Goal: Information Seeking & Learning: Learn about a topic

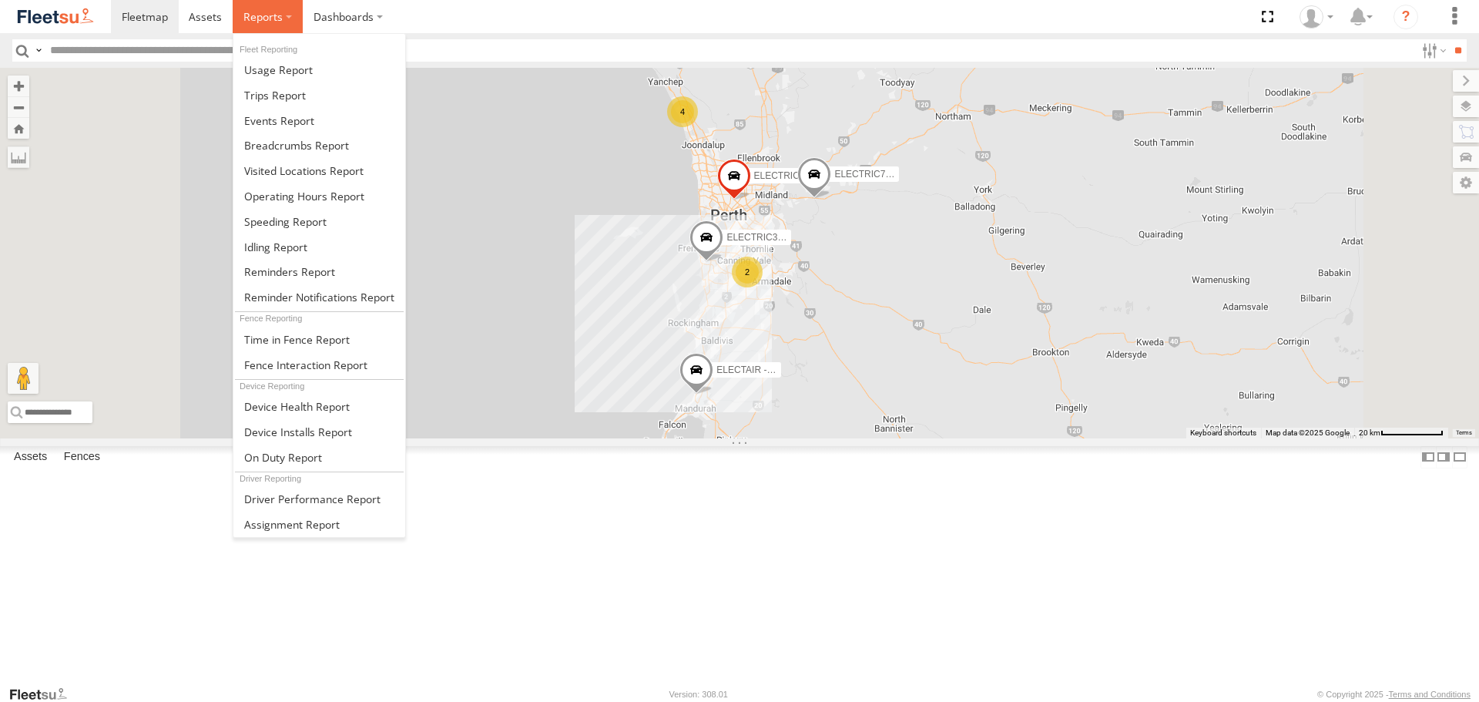
click at [250, 15] on span at bounding box center [262, 16] width 39 height 15
click at [291, 91] on span at bounding box center [275, 95] width 62 height 15
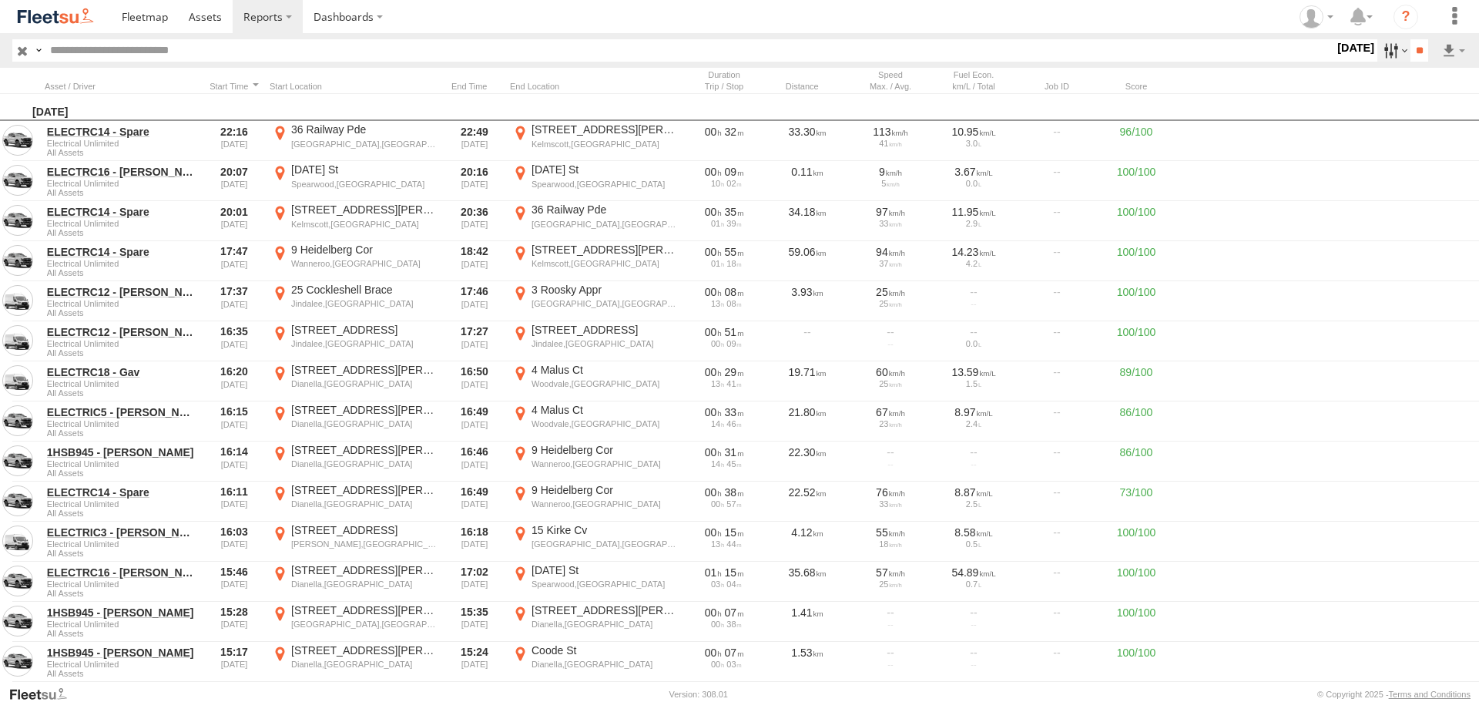
click at [1387, 47] on label at bounding box center [1393, 50] width 33 height 22
click at [0, 0] on label at bounding box center [0, 0] width 0 height 0
click at [1424, 54] on input "**" at bounding box center [1420, 50] width 18 height 22
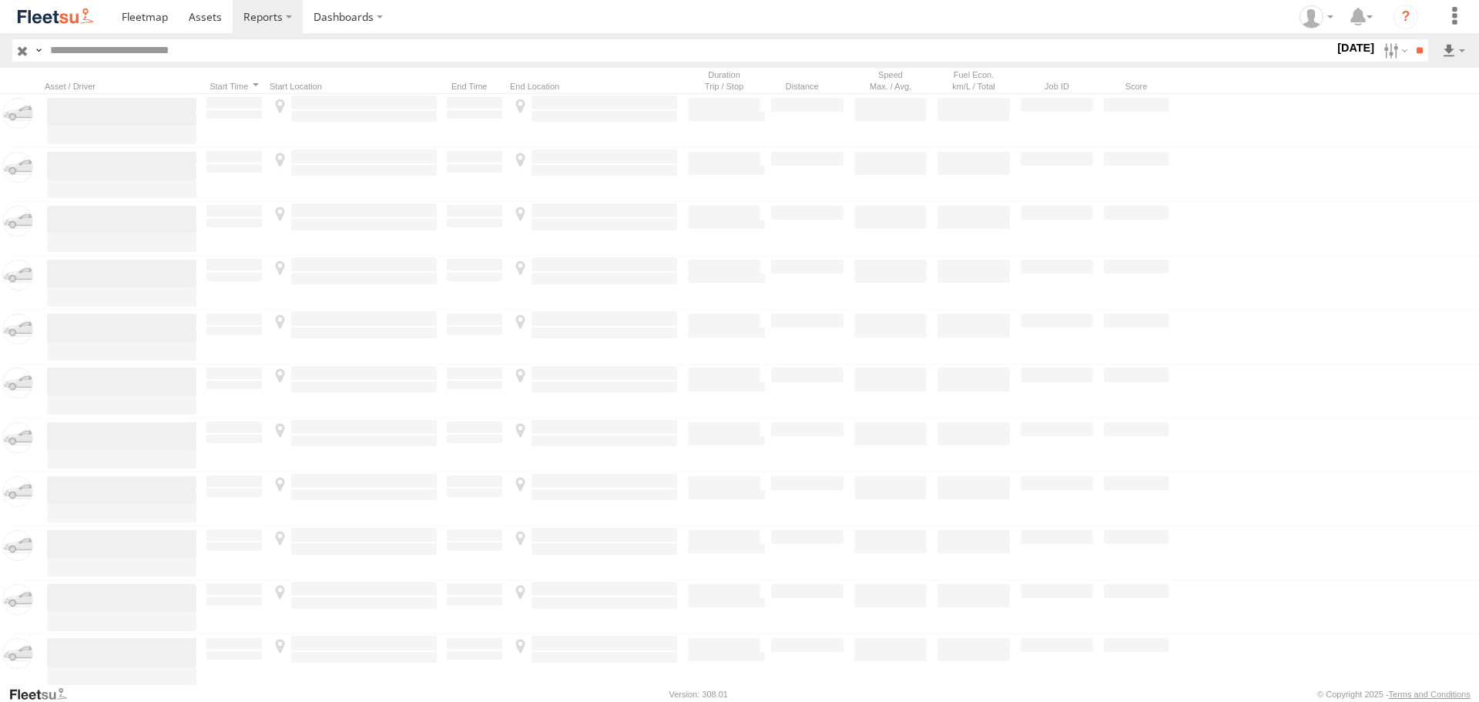
click at [83, 79] on div "Distance Job ID Score" at bounding box center [770, 80] width 1541 height 25
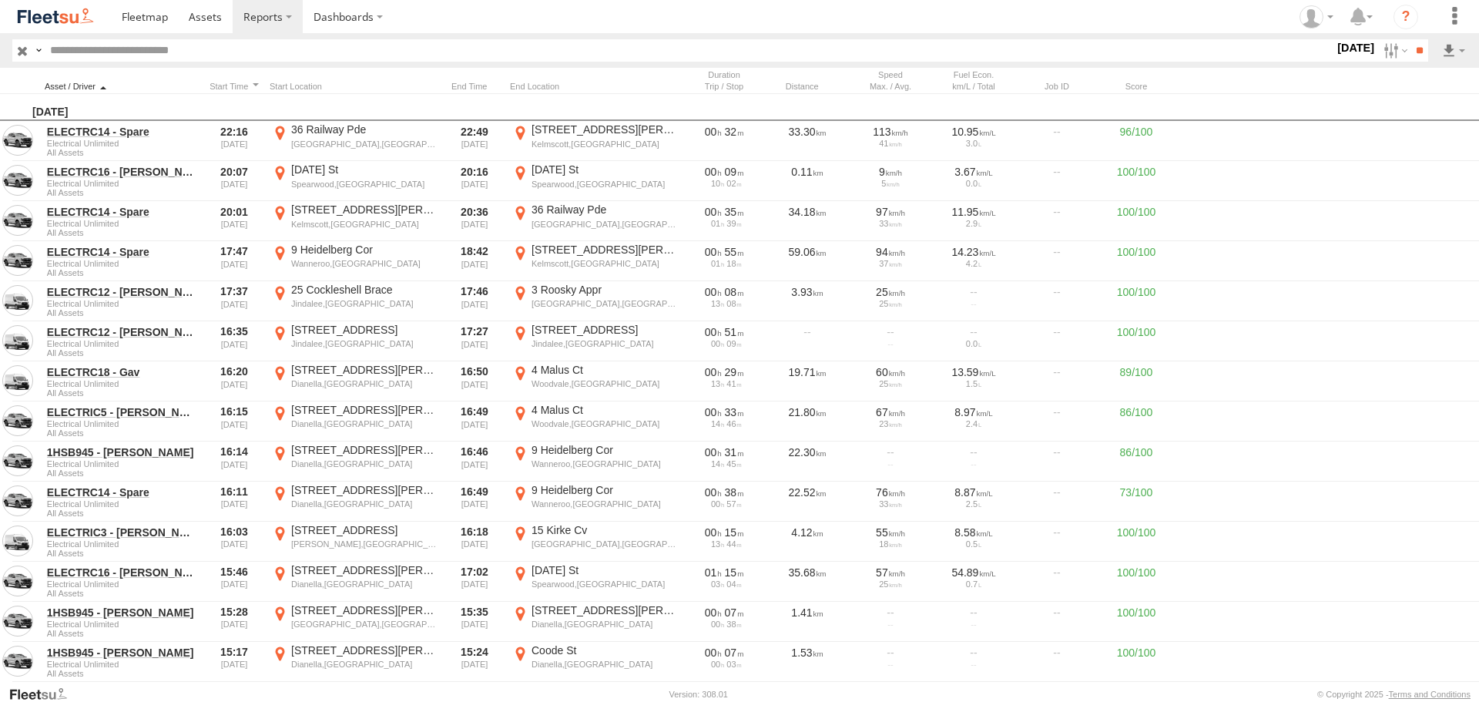
click at [86, 86] on div at bounding box center [122, 86] width 154 height 11
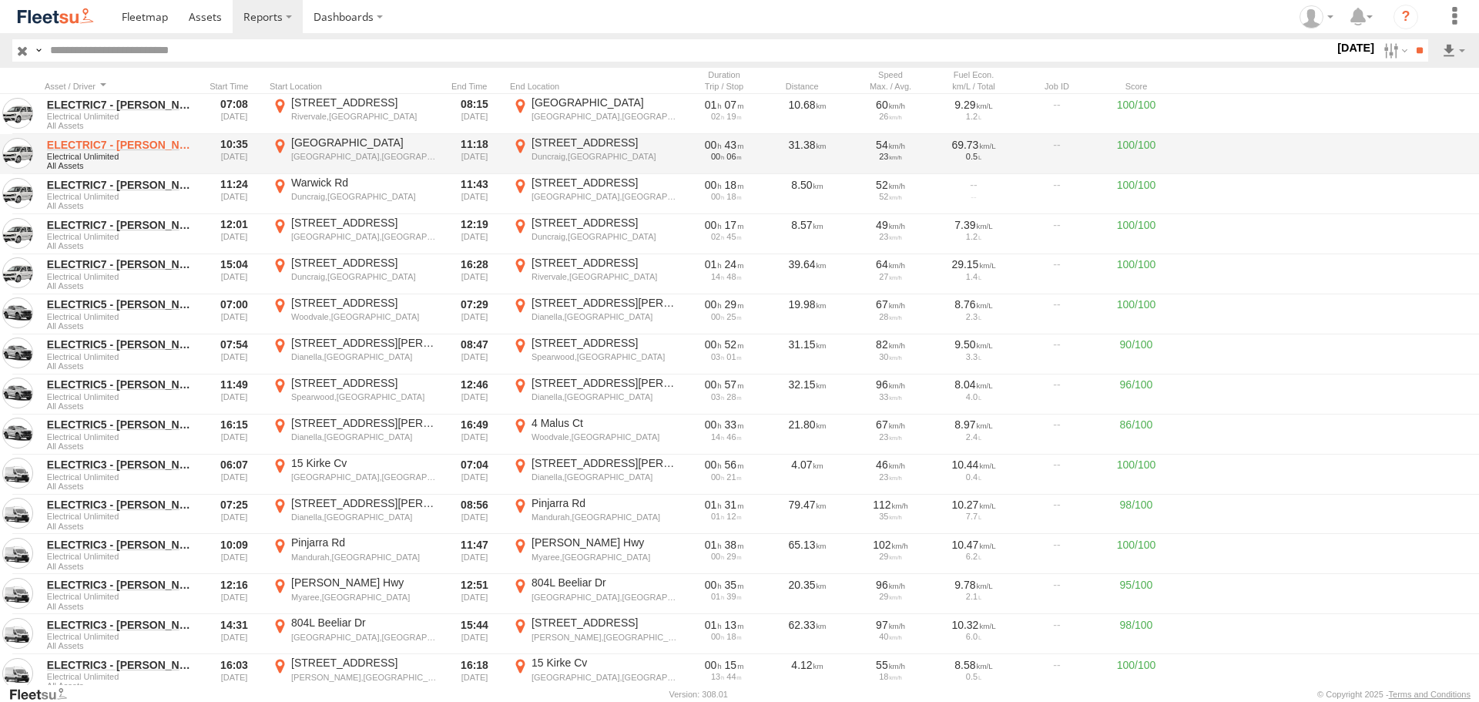
click at [129, 146] on link "ELECTRIC7 - John" at bounding box center [121, 145] width 149 height 14
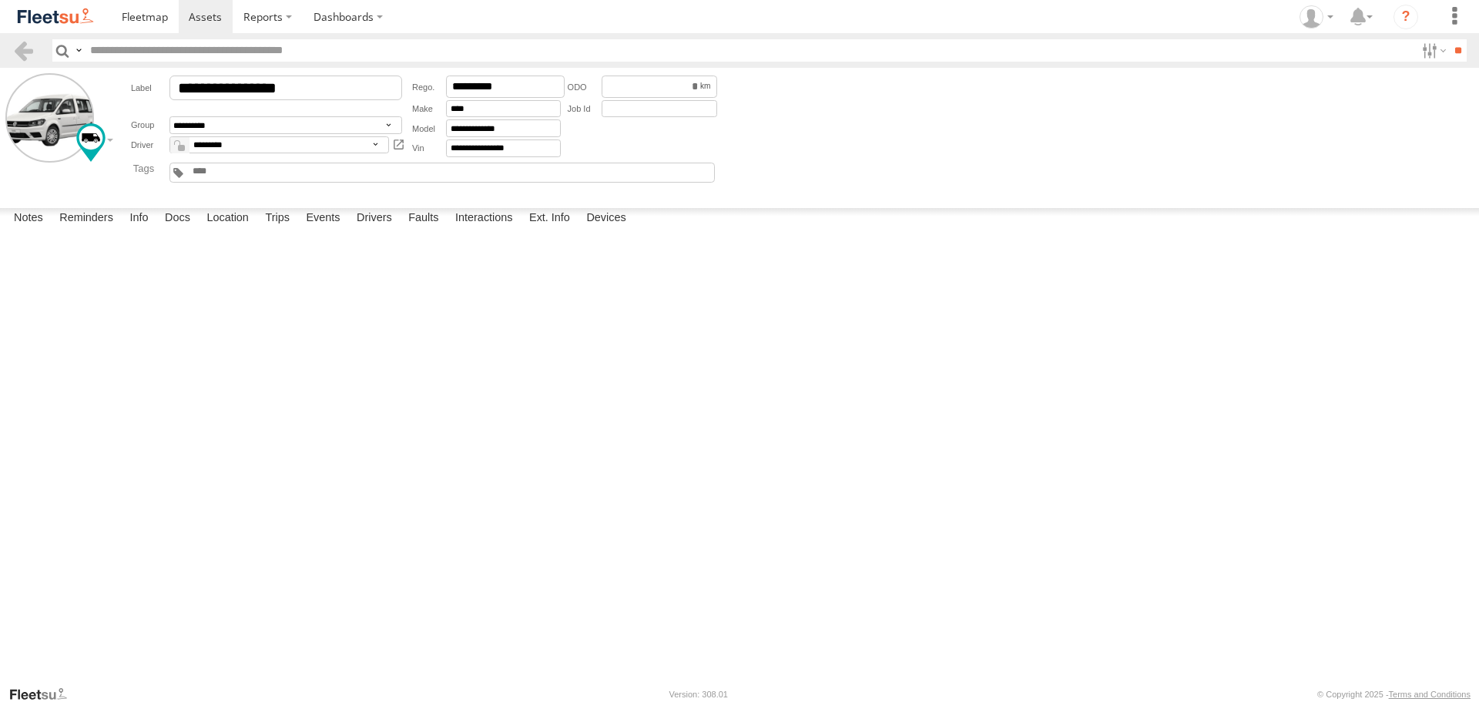
scroll to position [8243, 0]
click at [1416, 55] on label at bounding box center [1432, 50] width 33 height 22
click at [1428, 55] on label at bounding box center [1432, 50] width 33 height 22
click at [271, 230] on label "Trips" at bounding box center [277, 219] width 40 height 22
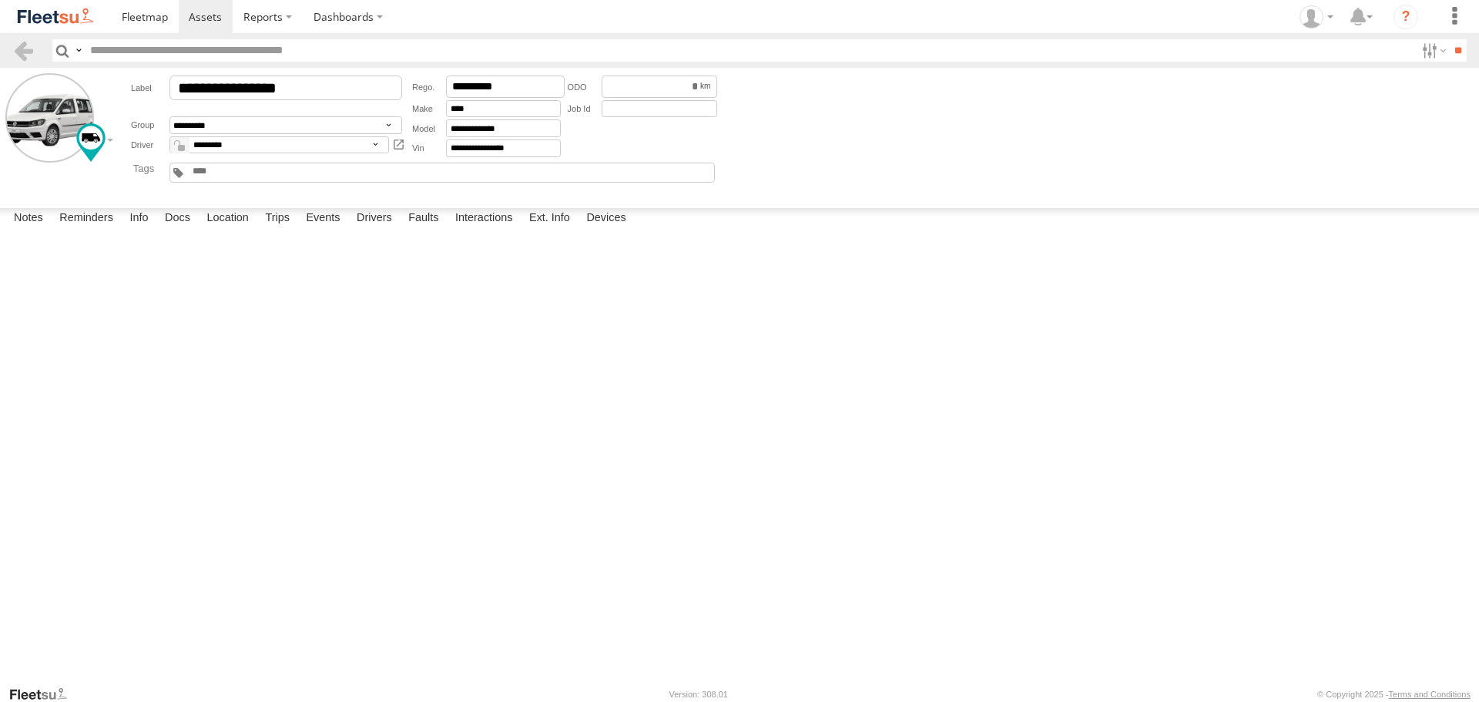
scroll to position [569, 0]
click at [0, 0] on div "09:38 11/09/2025" at bounding box center [0, 0] width 0 height 0
click at [0, 0] on div "1 Beenyup Rd" at bounding box center [0, 0] width 0 height 0
click at [0, 0] on label "×" at bounding box center [0, 0] width 0 height 0
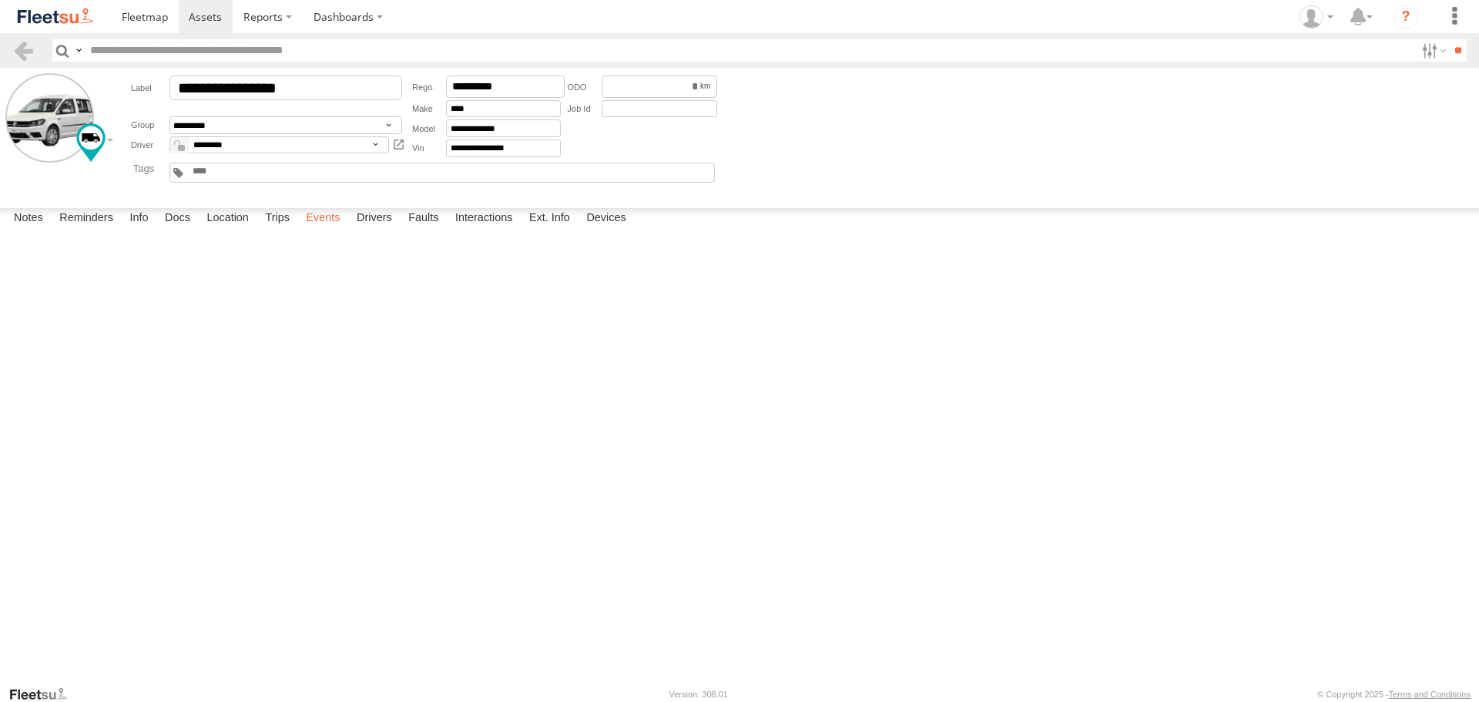
click at [344, 230] on label "Events" at bounding box center [322, 219] width 49 height 22
click at [0, 0] on link at bounding box center [0, 0] width 0 height 0
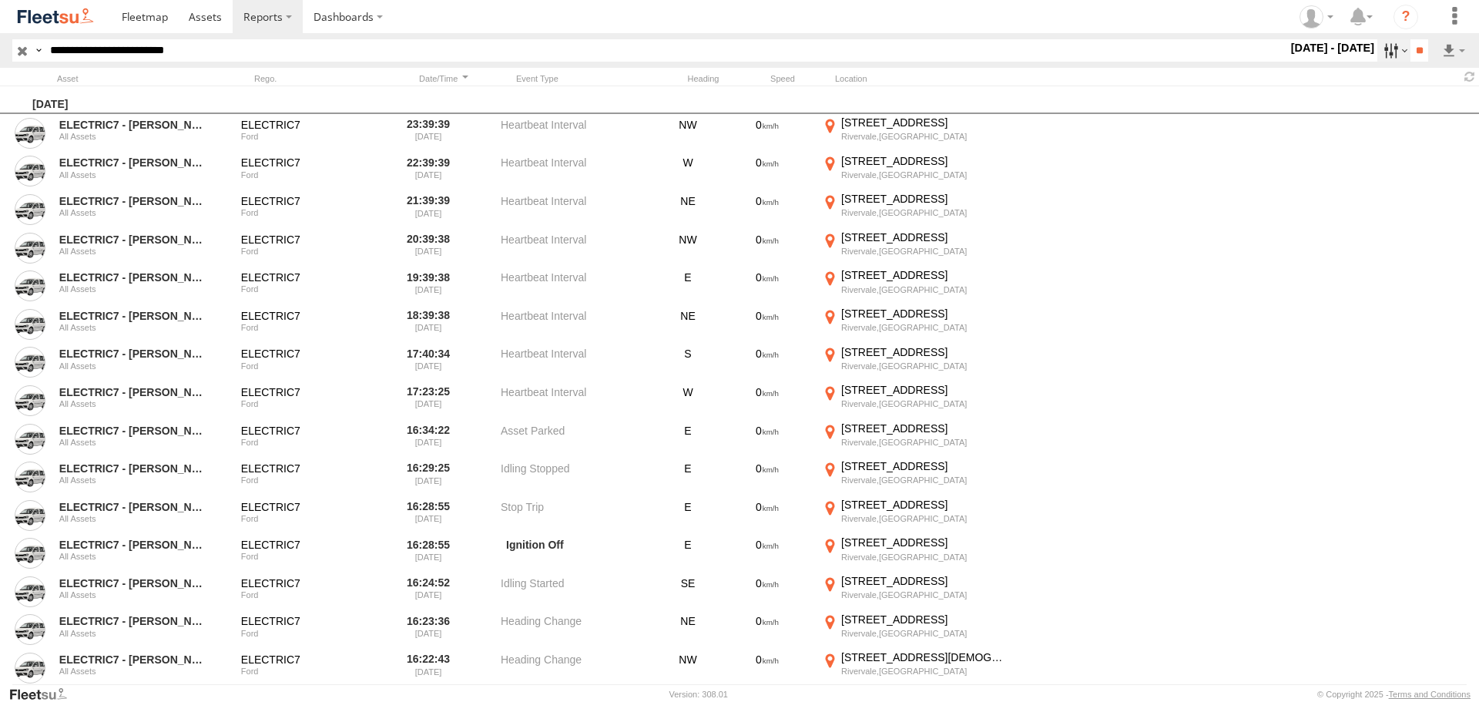
click at [1387, 52] on label at bounding box center [1393, 50] width 33 height 22
click at [0, 0] on label at bounding box center [0, 0] width 0 height 0
click at [1424, 45] on input "**" at bounding box center [1420, 50] width 18 height 22
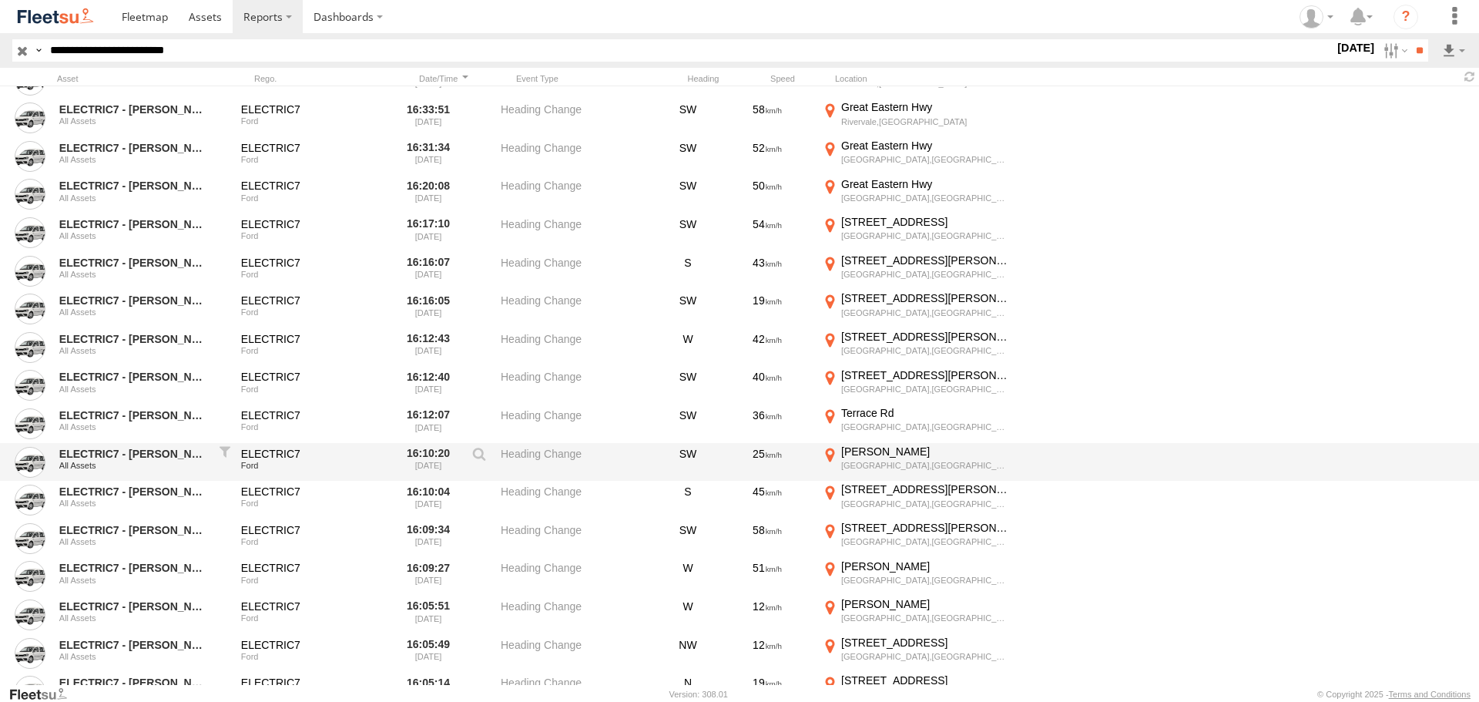
scroll to position [1926, 0]
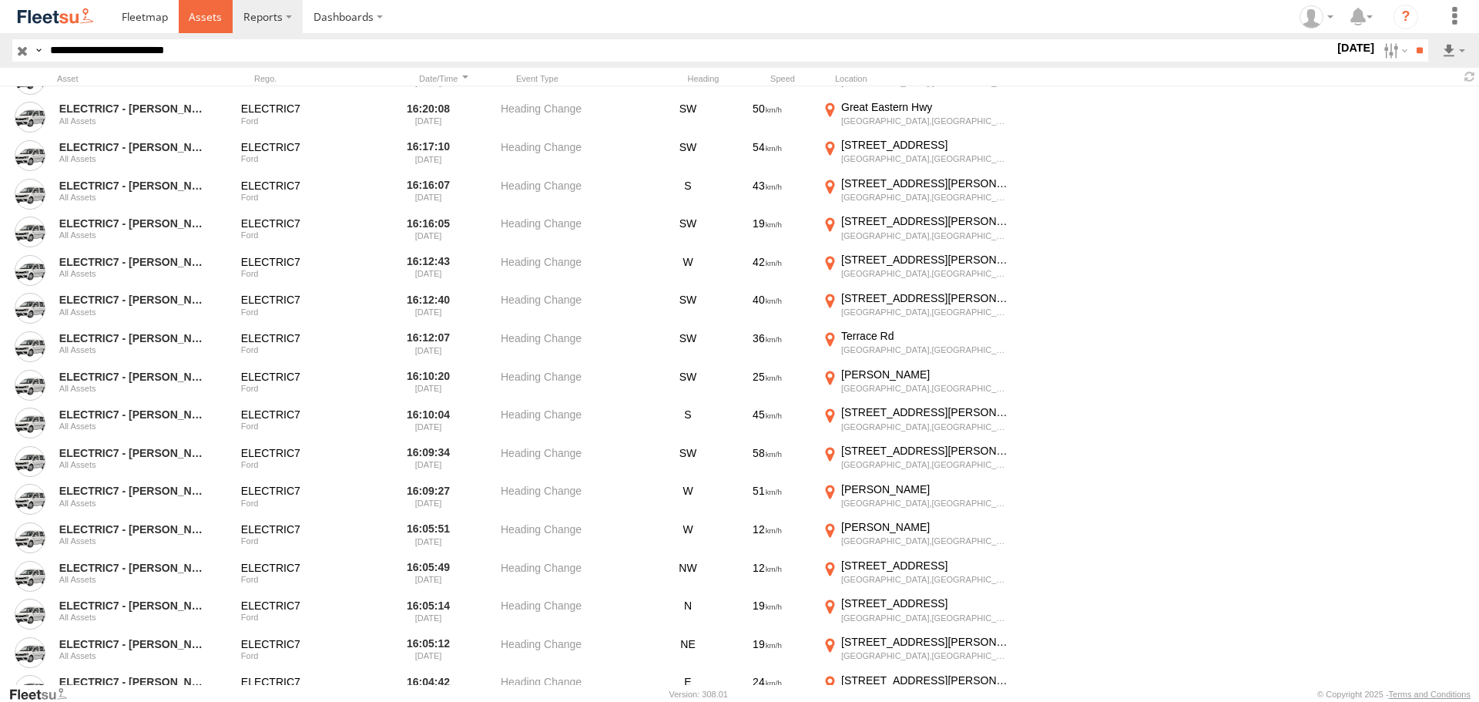
click at [205, 21] on span at bounding box center [205, 16] width 33 height 15
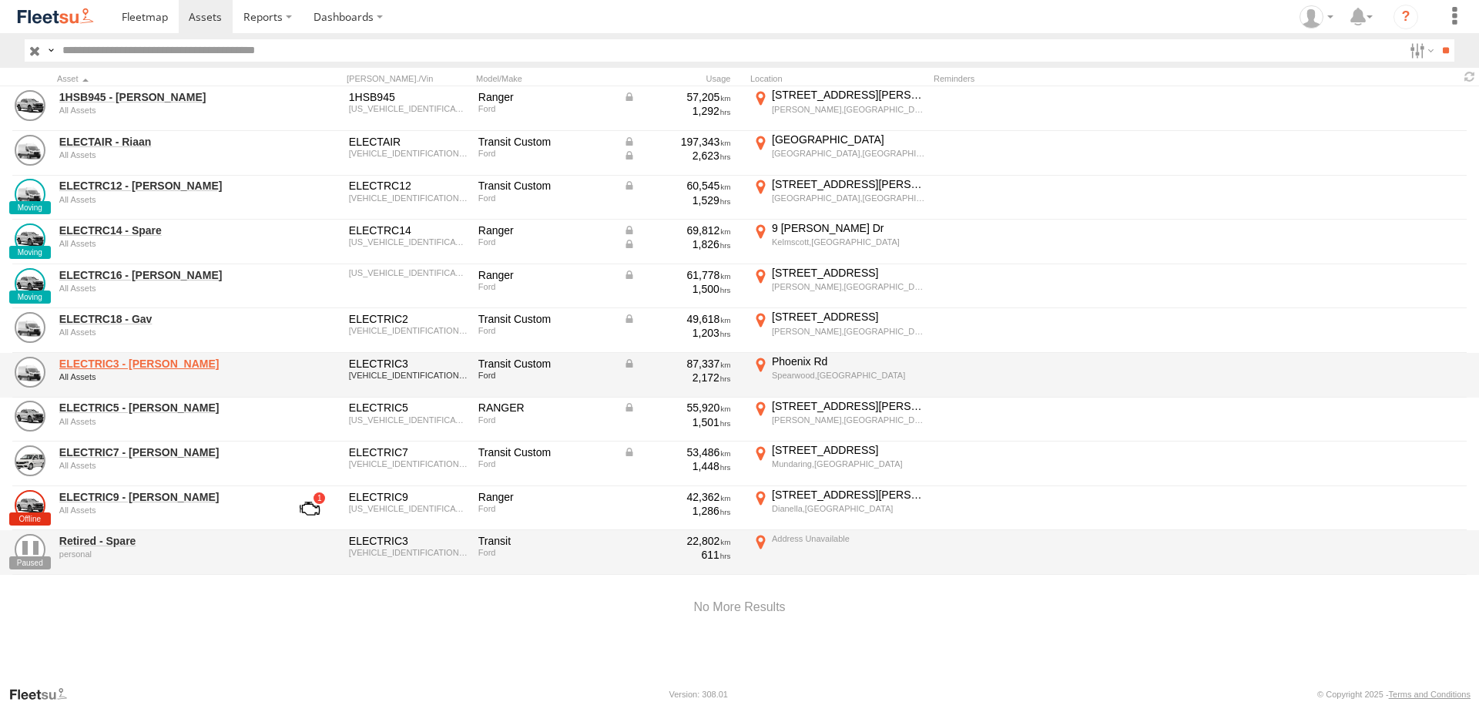
click at [128, 365] on link "ELECTRIC3 - [PERSON_NAME]" at bounding box center [164, 364] width 211 height 14
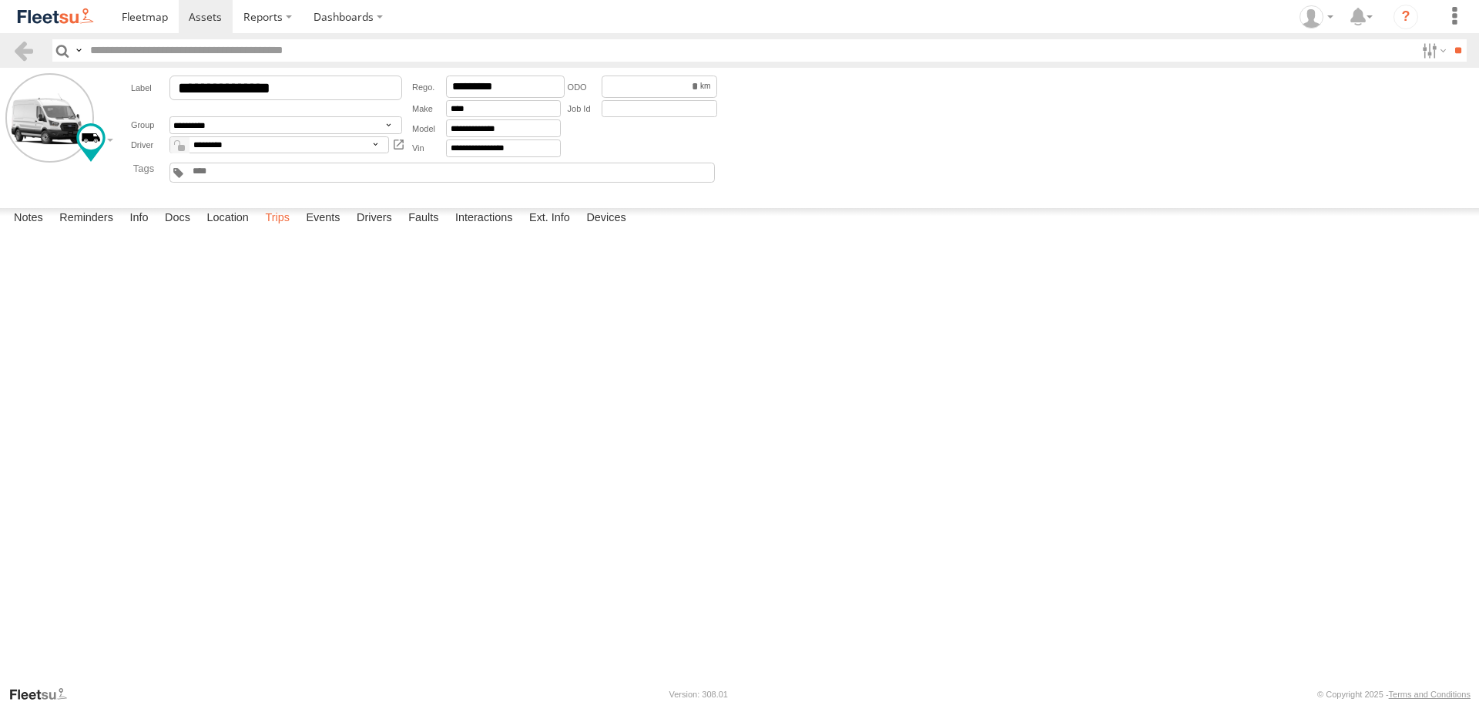
click at [281, 230] on label "Trips" at bounding box center [277, 219] width 40 height 22
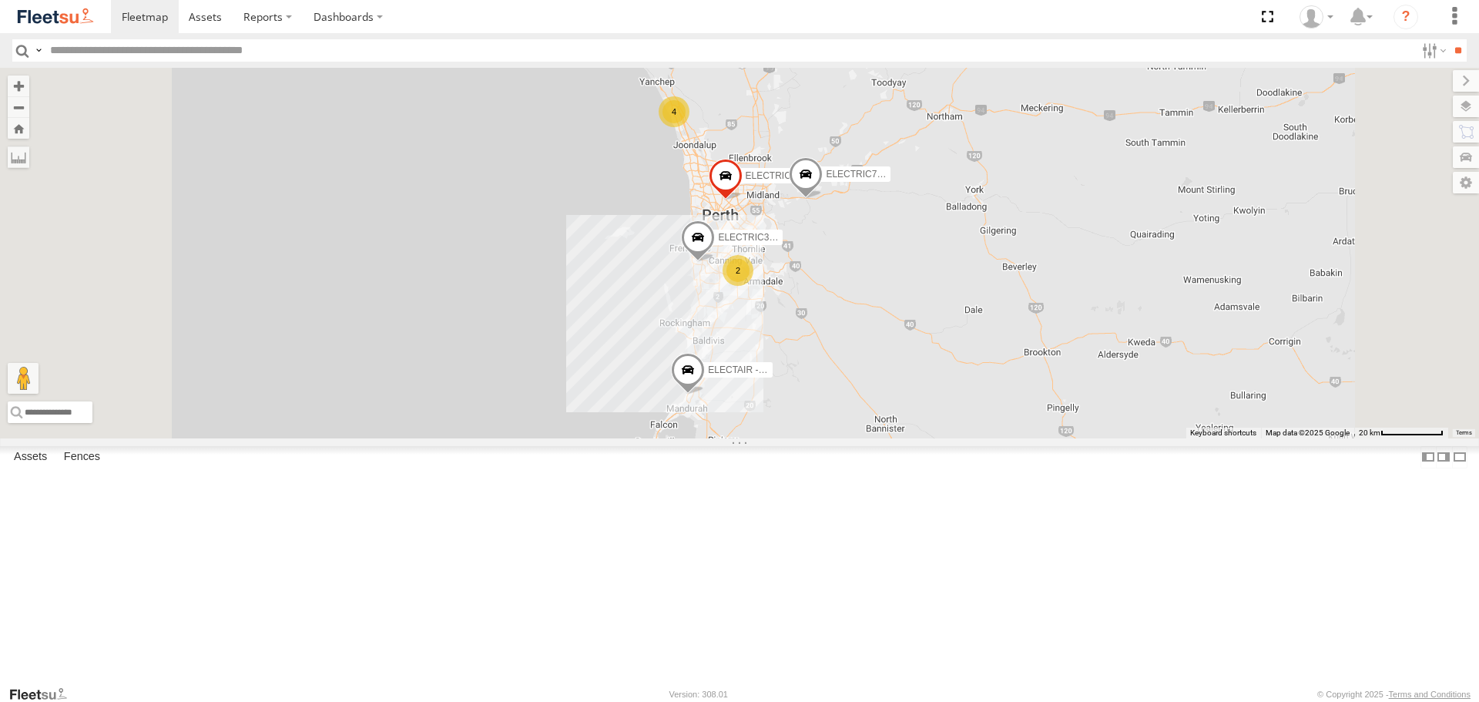
click at [0, 0] on div "ELECTRIC3 - [PERSON_NAME]" at bounding box center [0, 0] width 0 height 0
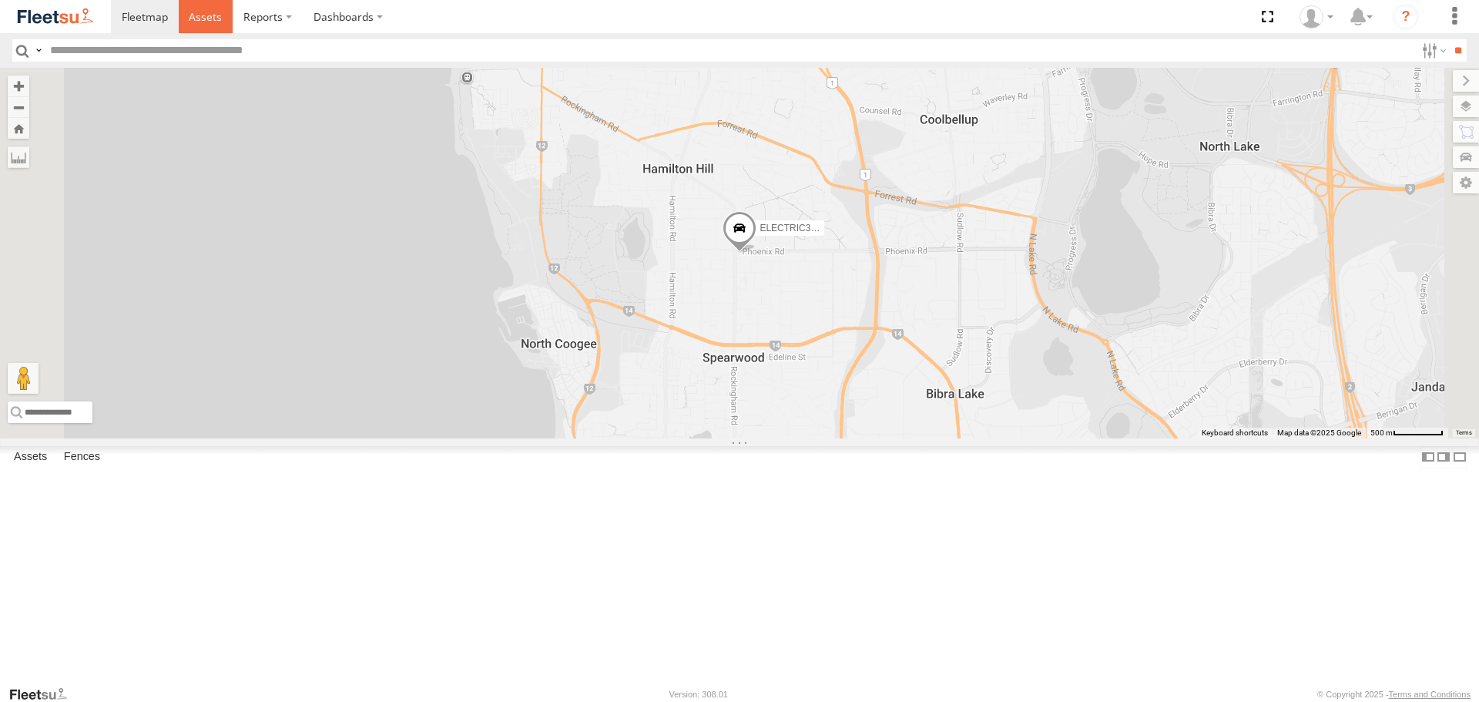
click at [219, 30] on link at bounding box center [206, 16] width 55 height 33
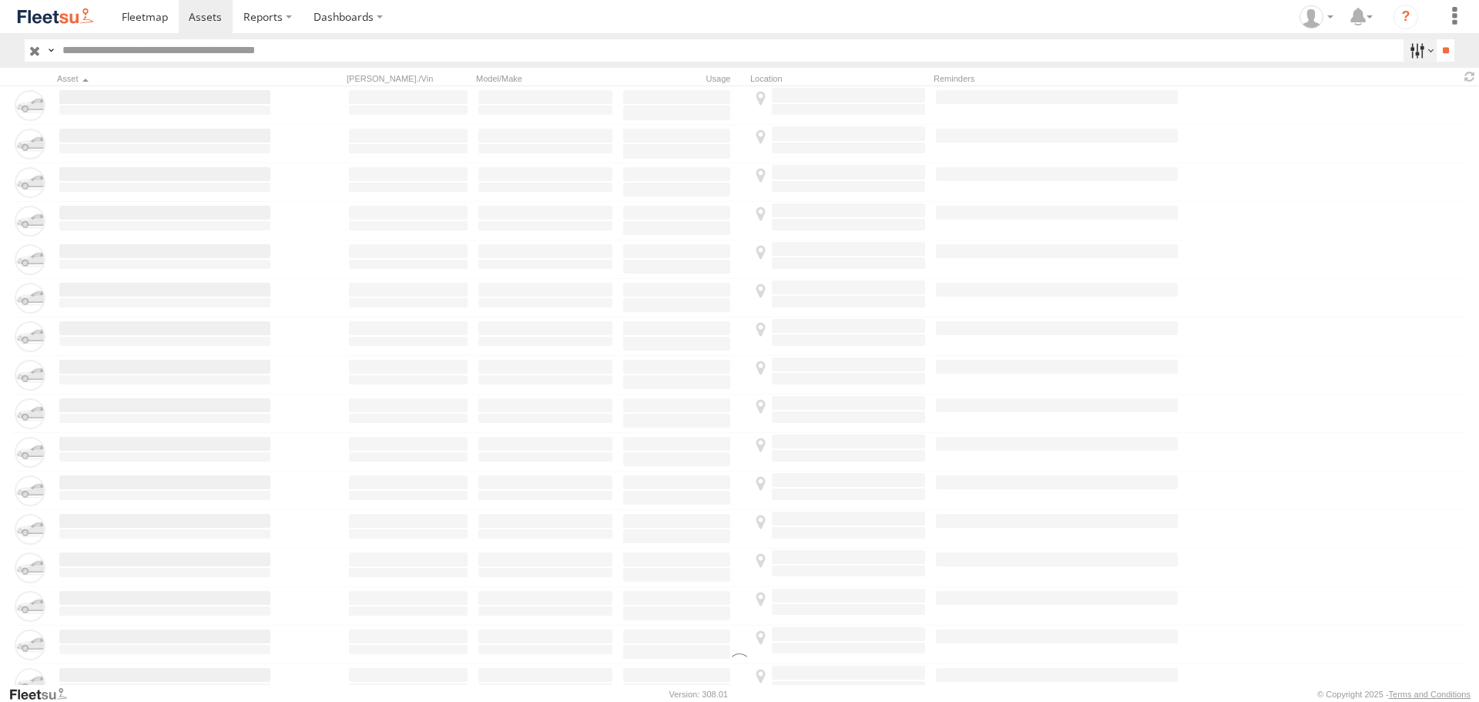
click at [1409, 52] on label at bounding box center [1420, 50] width 33 height 22
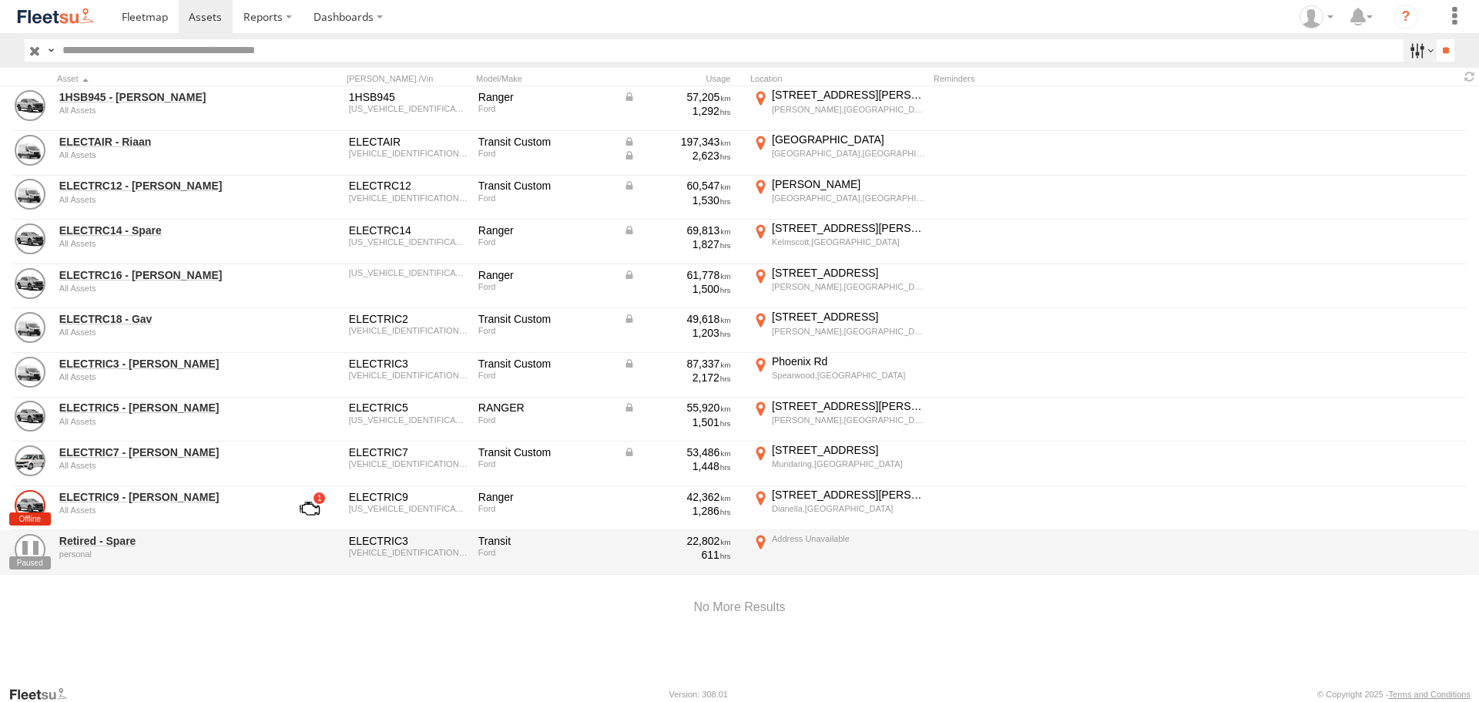
click at [1420, 53] on label at bounding box center [1420, 50] width 33 height 22
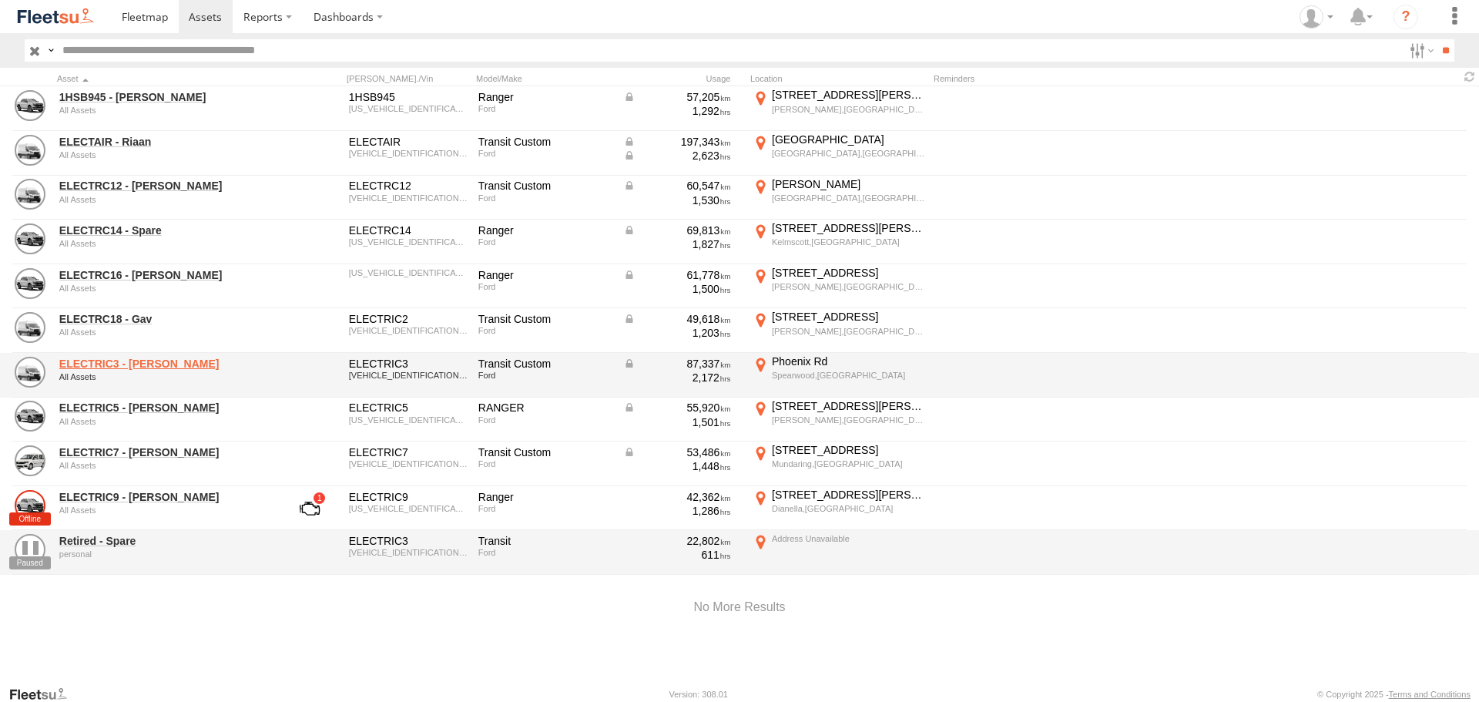
click at [128, 366] on link "ELECTRIC3 - [PERSON_NAME]" at bounding box center [164, 364] width 211 height 14
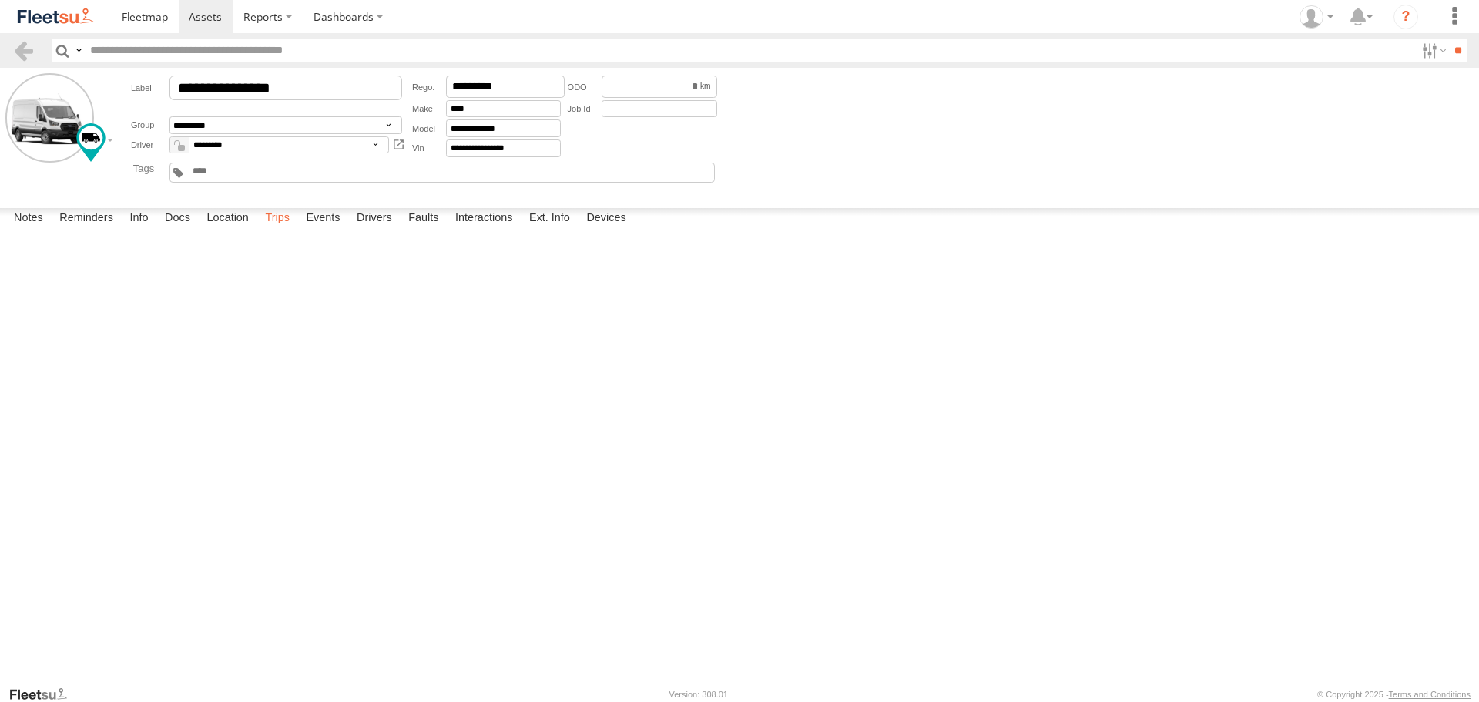
click at [273, 230] on label "Trips" at bounding box center [277, 219] width 40 height 22
click at [315, 230] on label "Events" at bounding box center [322, 219] width 49 height 22
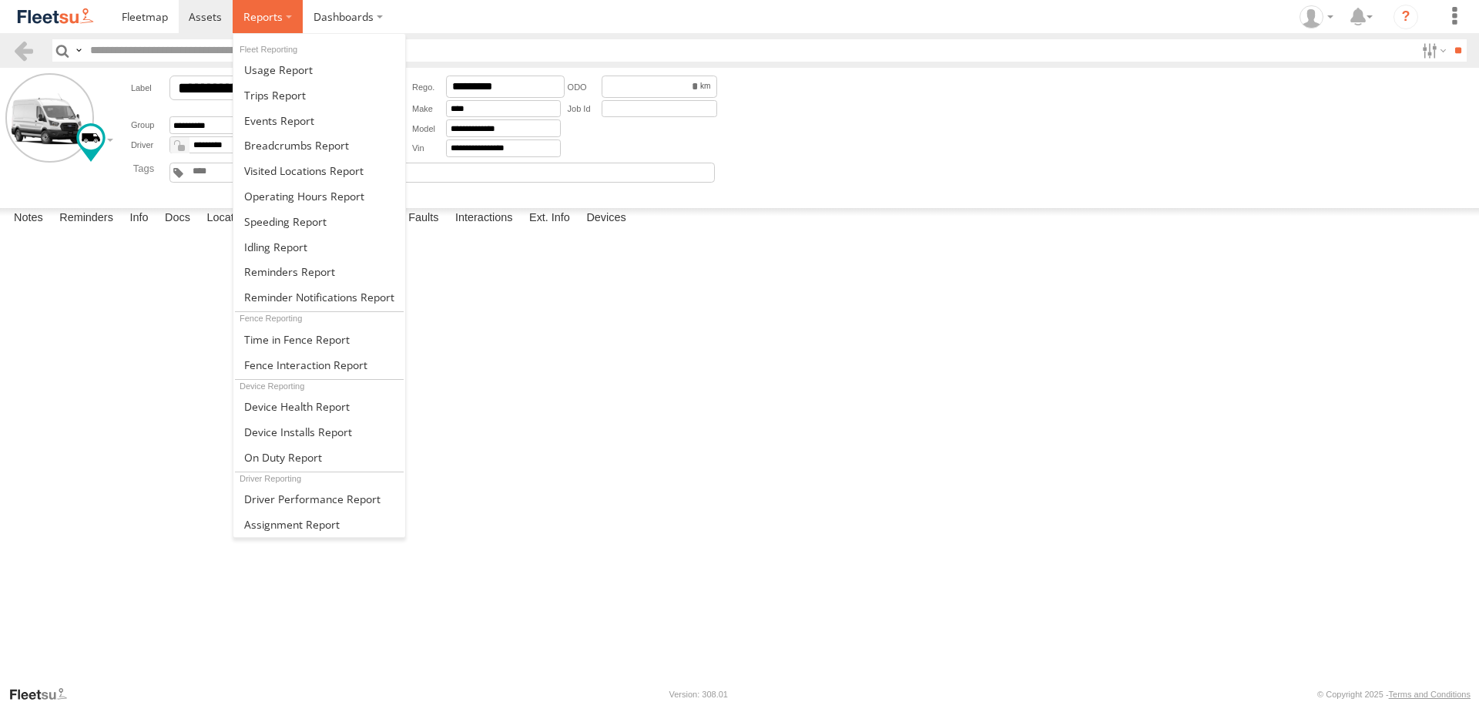
click at [240, 22] on label at bounding box center [268, 16] width 70 height 33
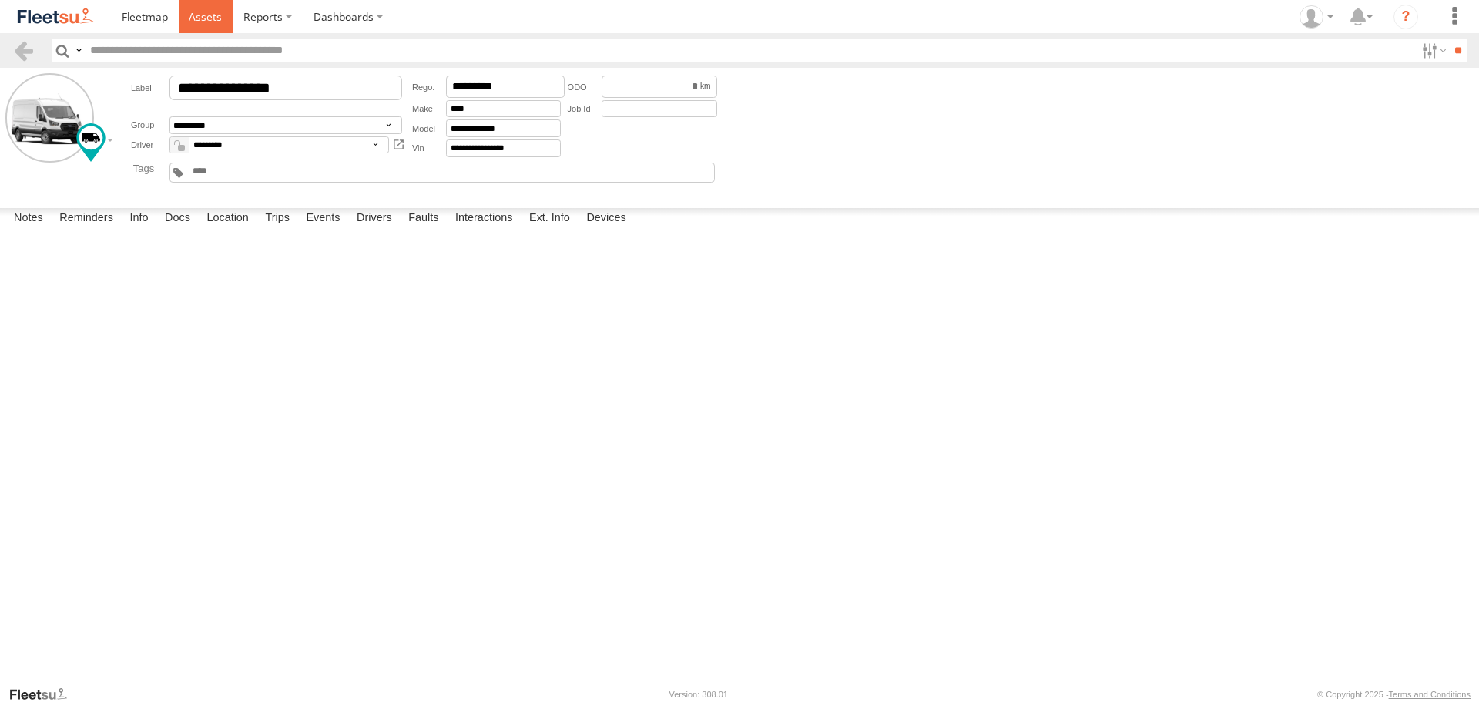
click at [220, 20] on span at bounding box center [205, 16] width 33 height 15
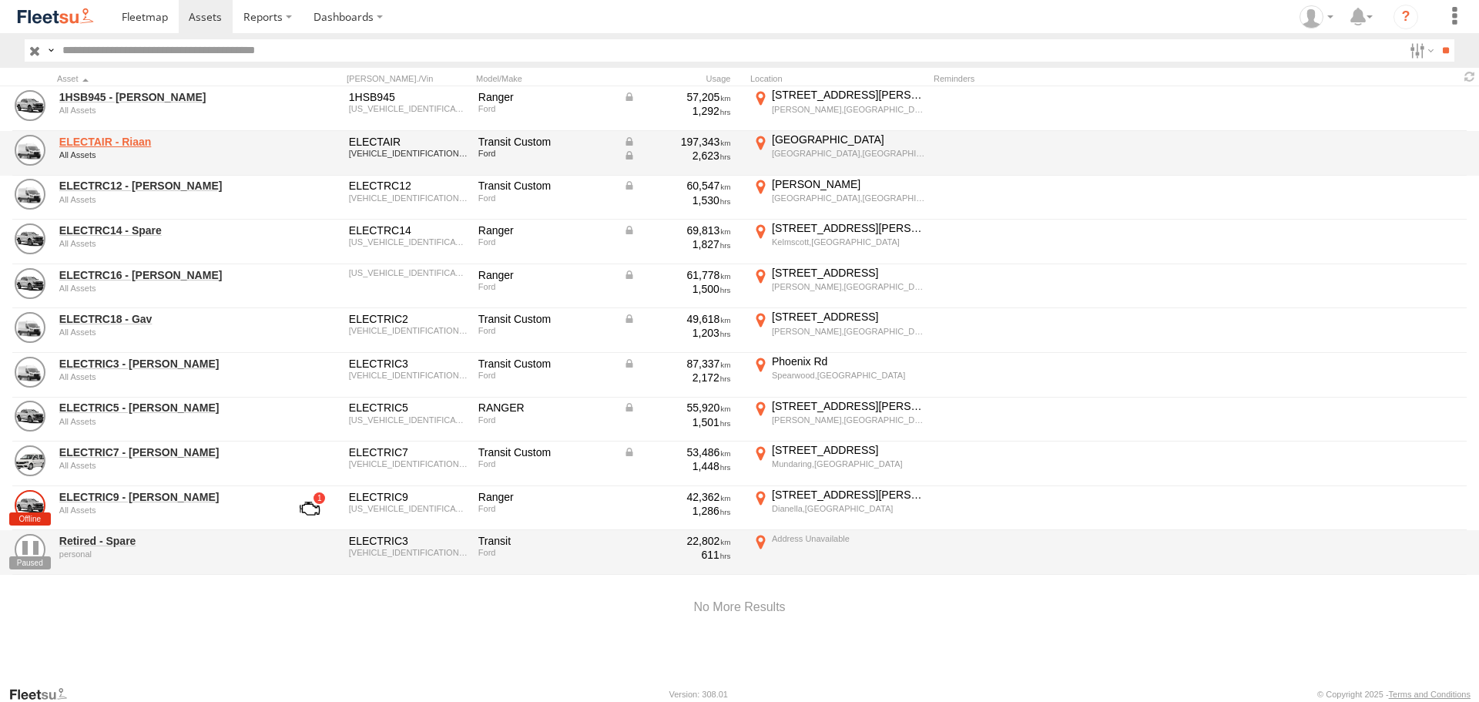
click at [136, 144] on link "ELECTAIR - Riaan" at bounding box center [164, 142] width 211 height 14
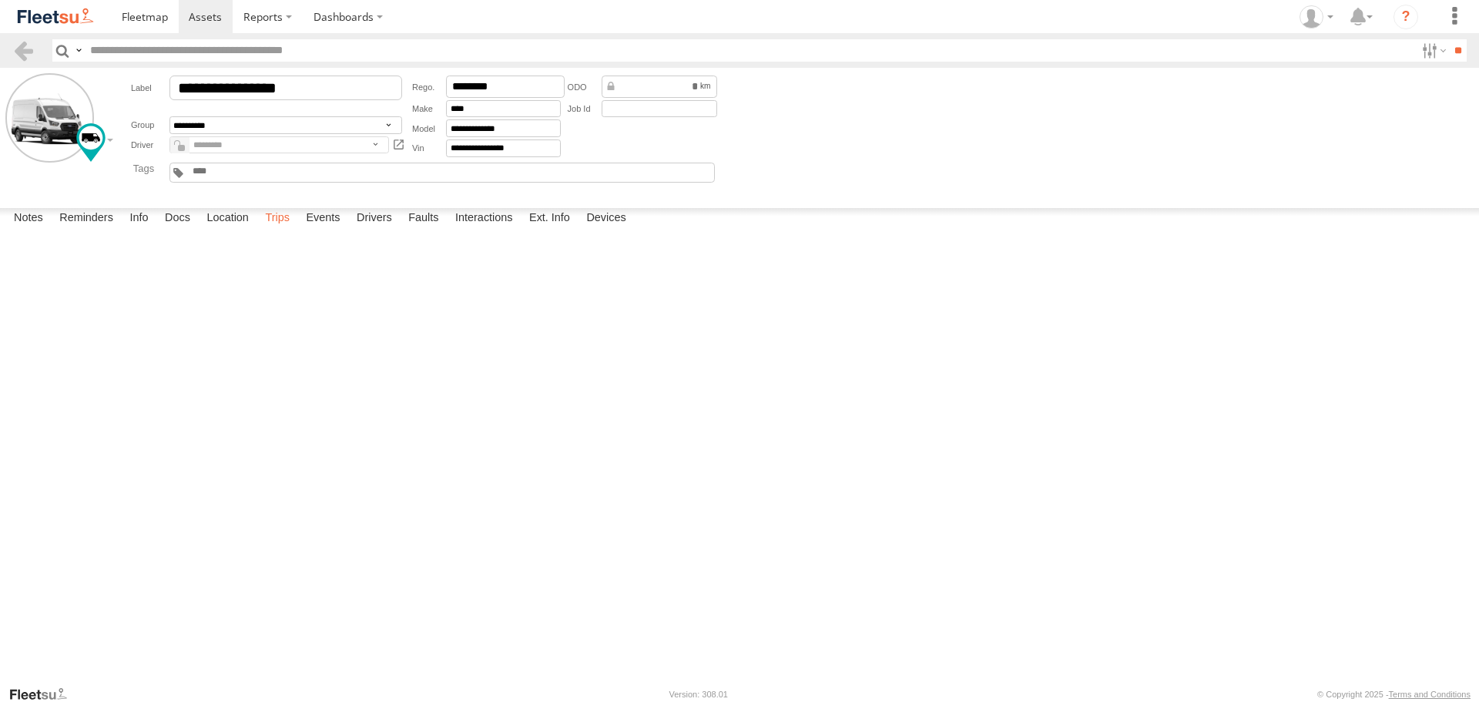
click at [292, 230] on label "Trips" at bounding box center [277, 219] width 40 height 22
click at [74, 27] on link at bounding box center [55, 16] width 111 height 33
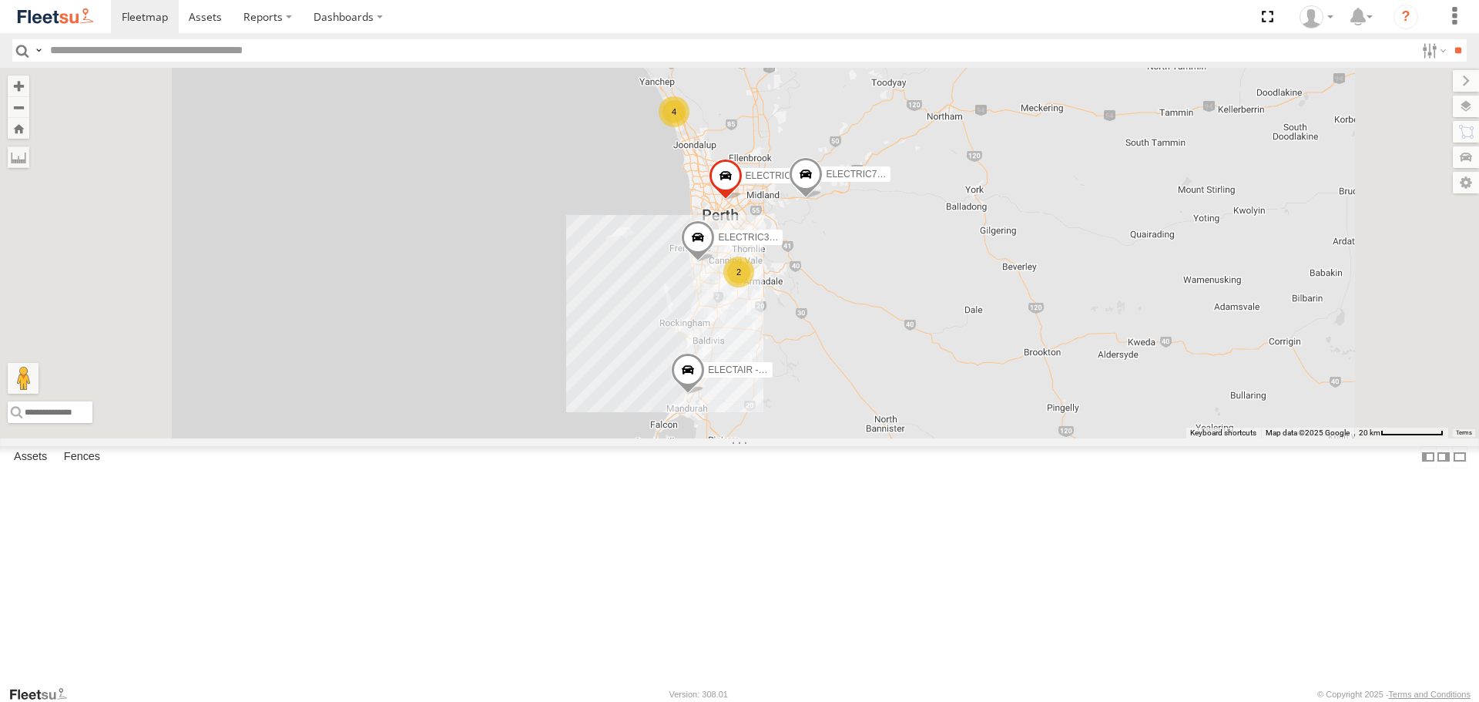
click at [0, 0] on span at bounding box center [0, 0] width 0 height 0
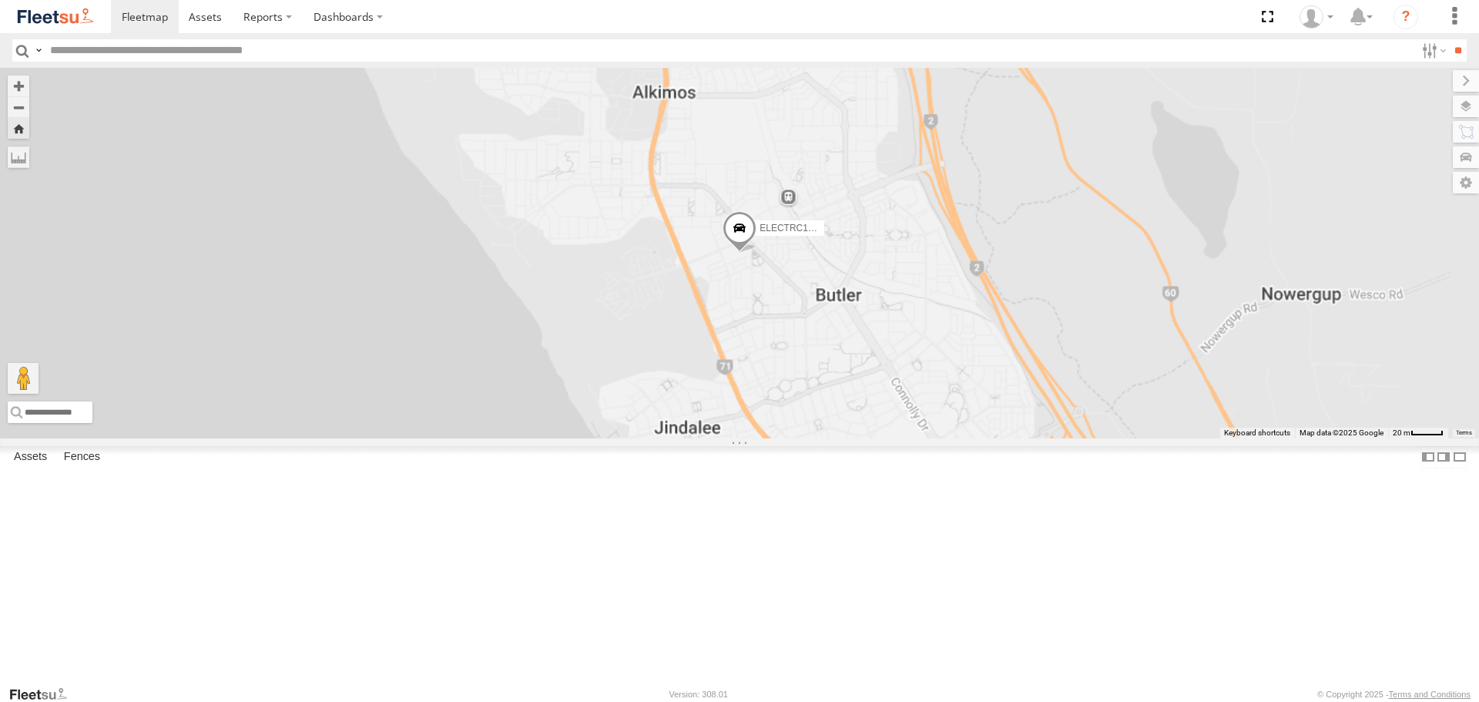
click at [0, 0] on span at bounding box center [0, 0] width 0 height 0
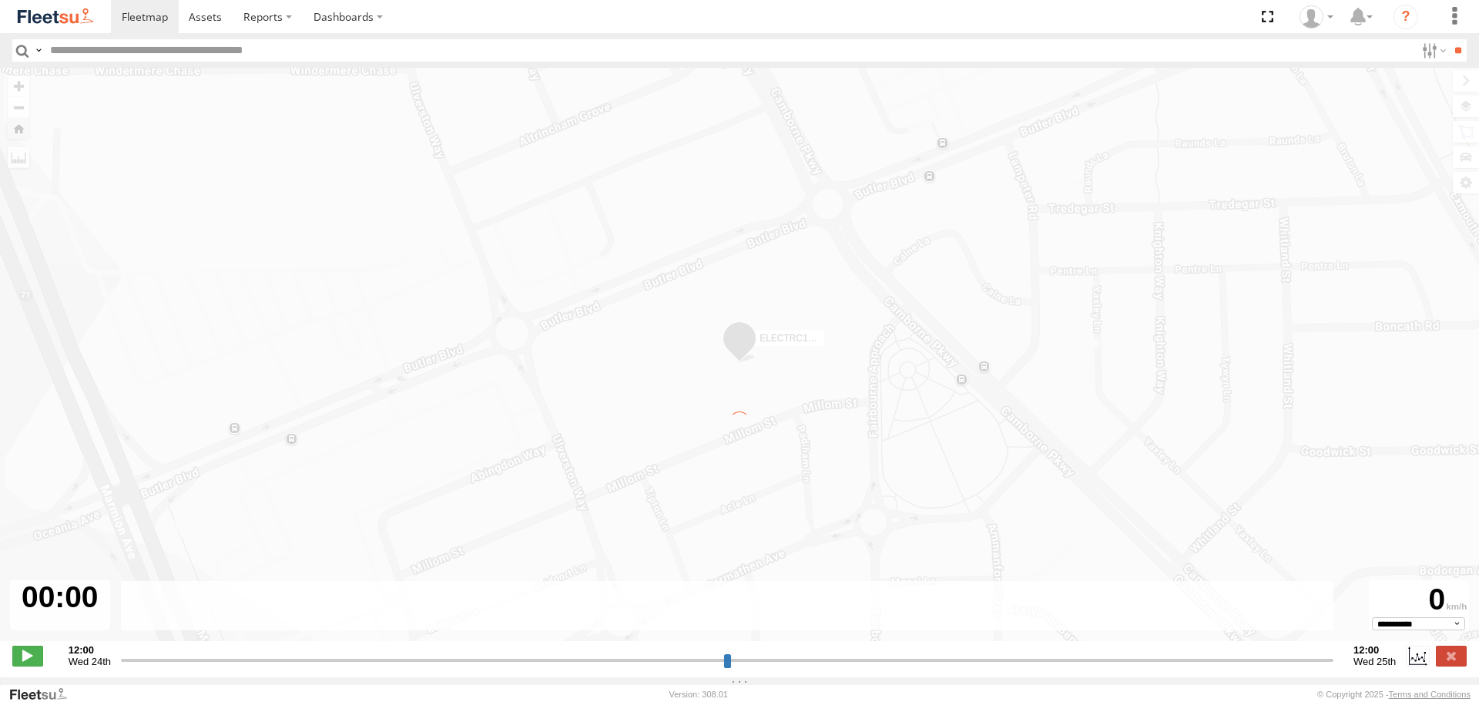
type input "**********"
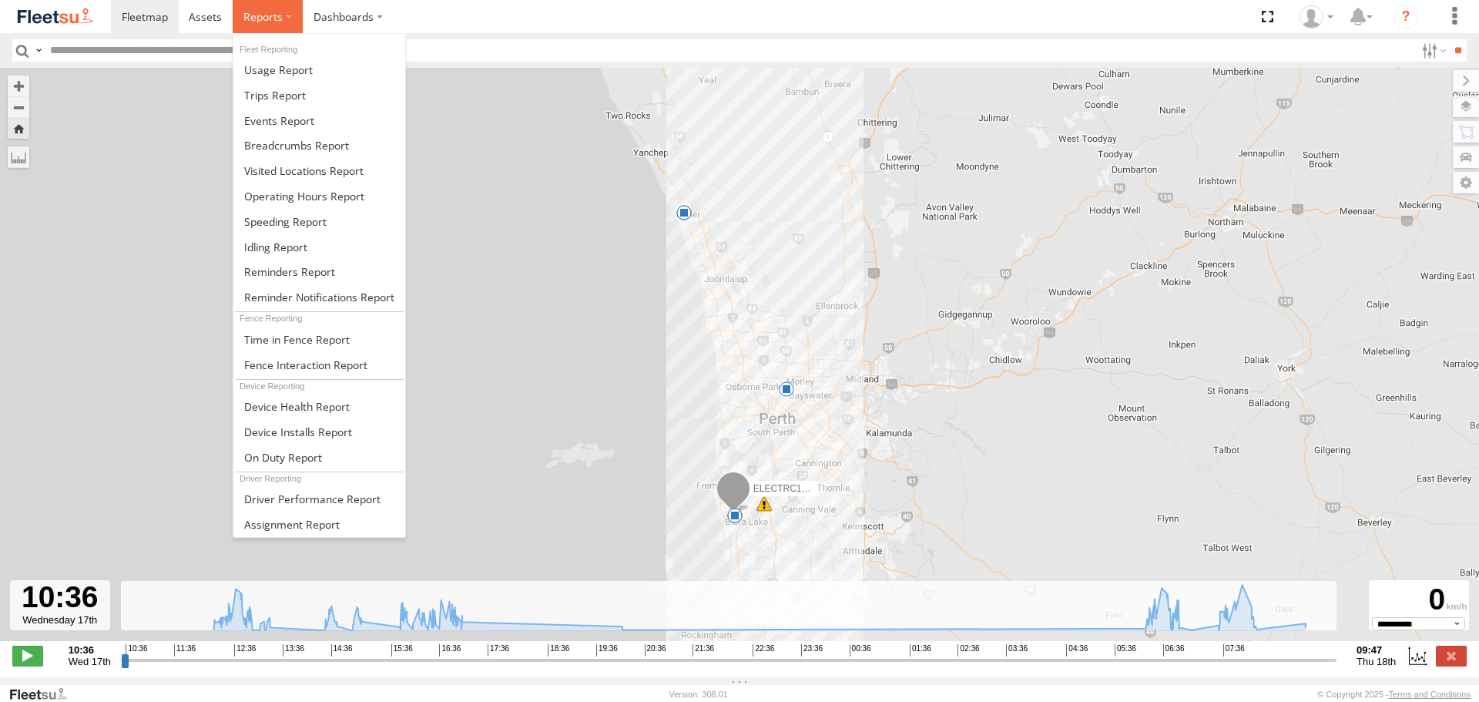
click at [243, 16] on span at bounding box center [262, 16] width 39 height 15
click at [277, 94] on span at bounding box center [275, 95] width 62 height 15
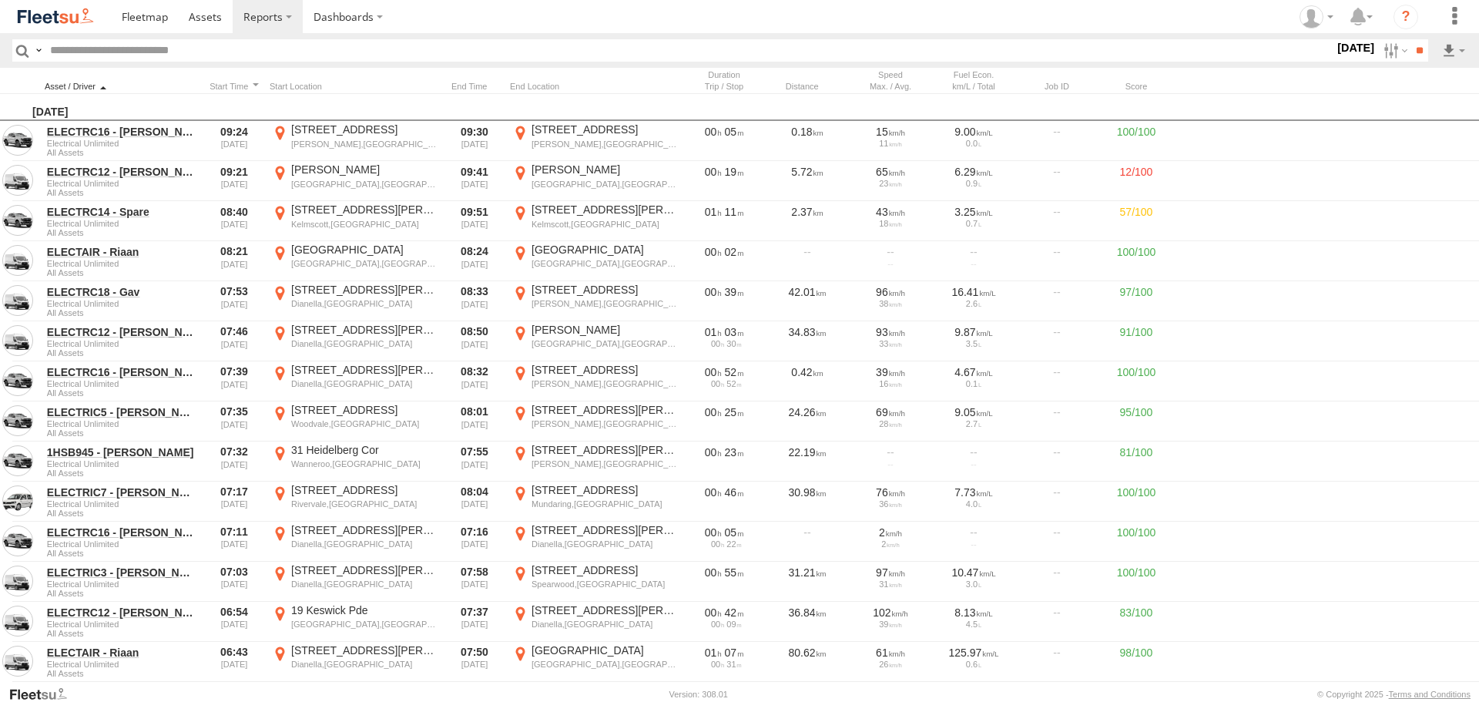
click at [115, 86] on div at bounding box center [122, 86] width 154 height 11
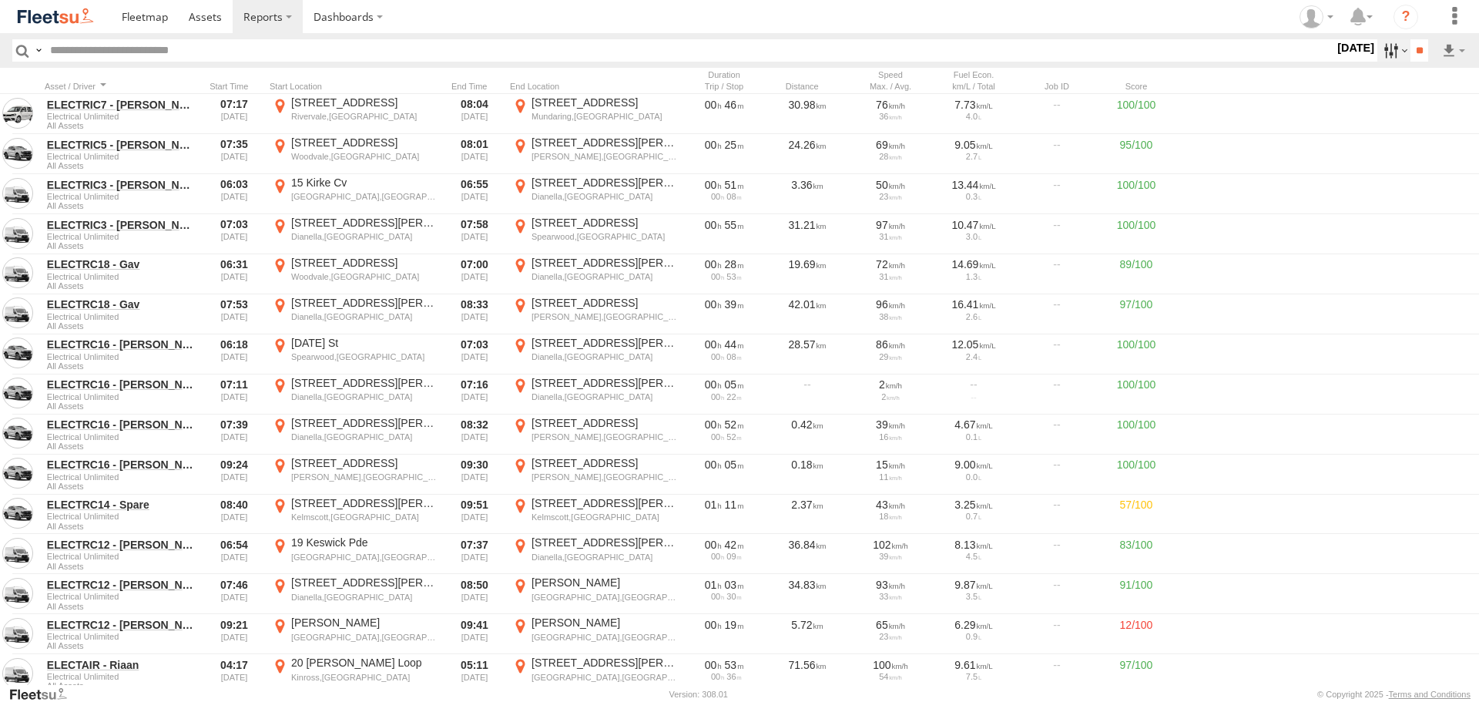
click at [1391, 50] on label at bounding box center [1393, 50] width 33 height 22
click at [0, 0] on label at bounding box center [0, 0] width 0 height 0
click at [1415, 52] on input "**" at bounding box center [1420, 50] width 18 height 22
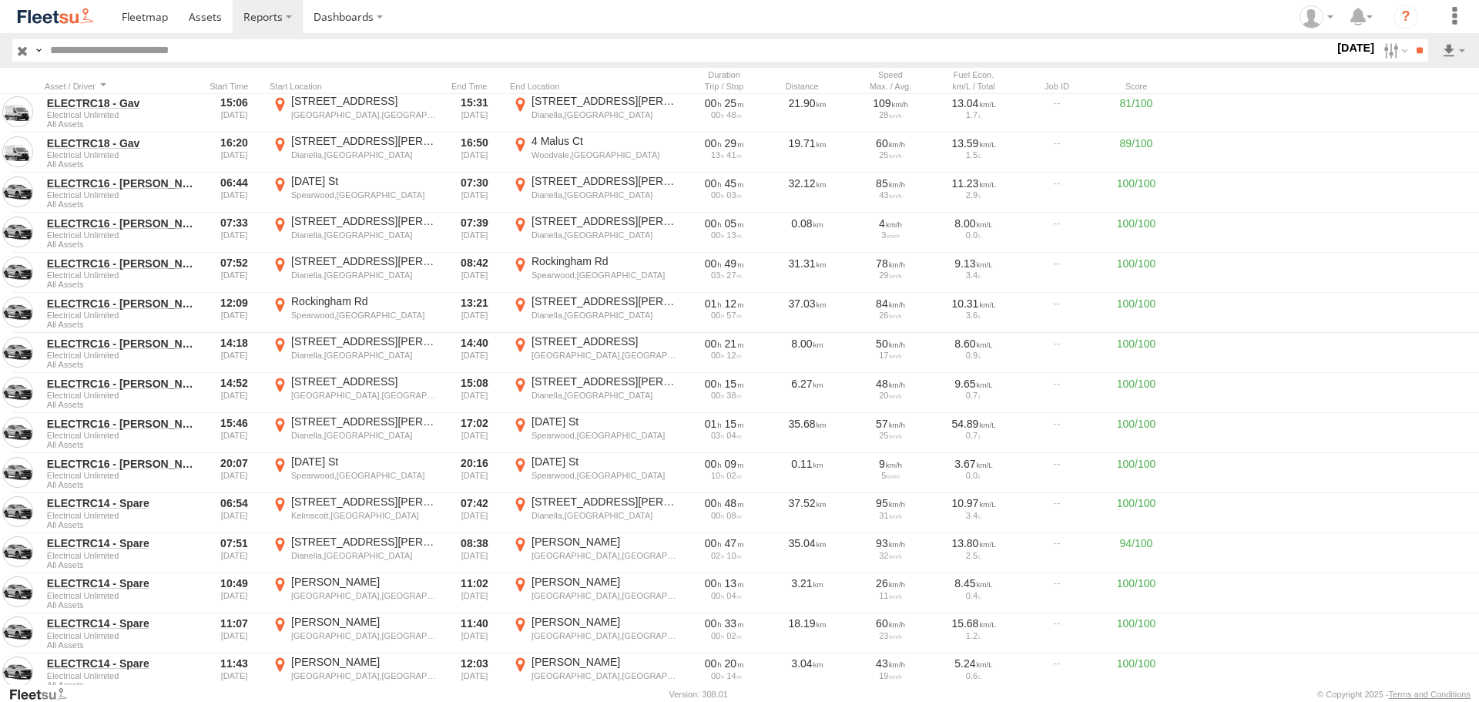
scroll to position [1079, 0]
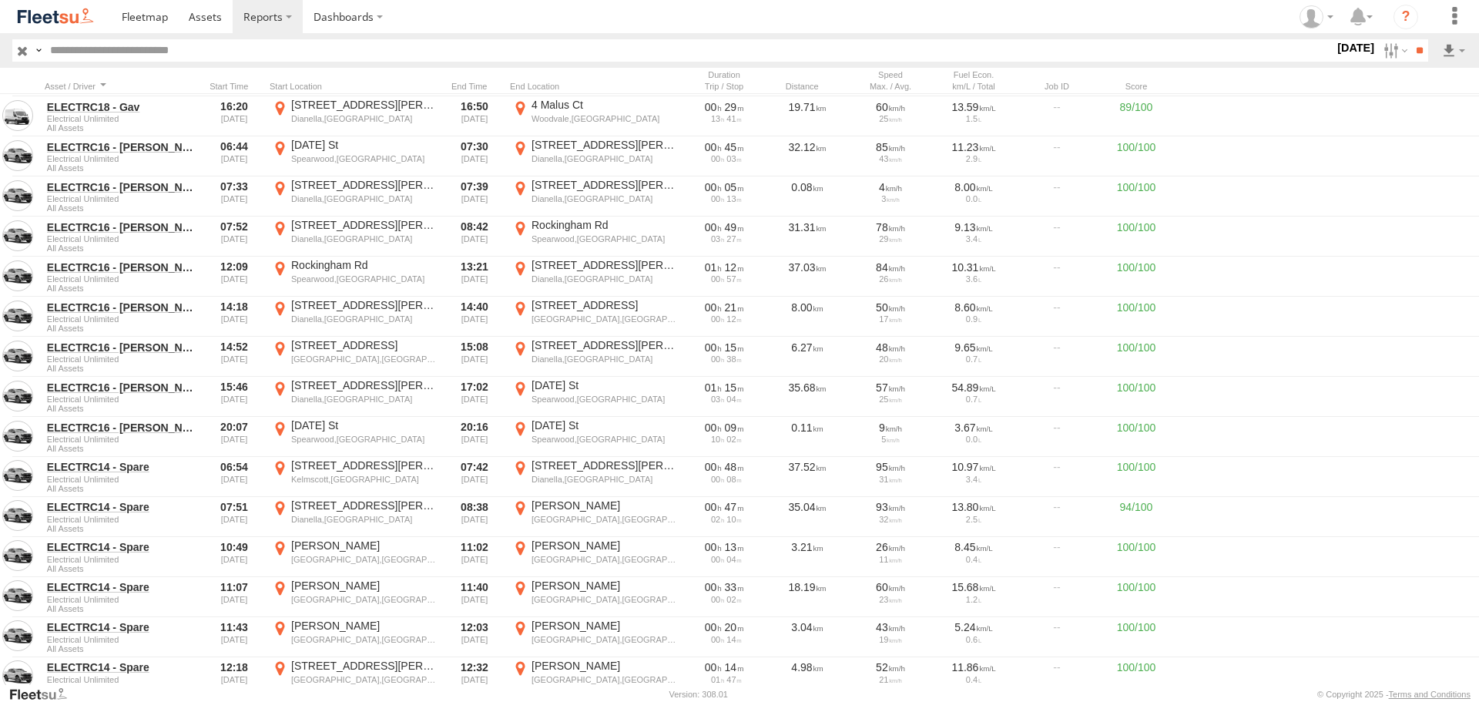
click at [75, 11] on img at bounding box center [55, 16] width 80 height 21
